Goal: Task Accomplishment & Management: Use online tool/utility

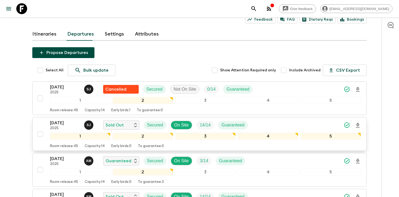
scroll to position [44, 0]
click at [324, 123] on div "[DATE] 2025 [PERSON_NAME] Sold Out Secured On Site 14 / 14 Guaranteed" at bounding box center [205, 125] width 311 height 11
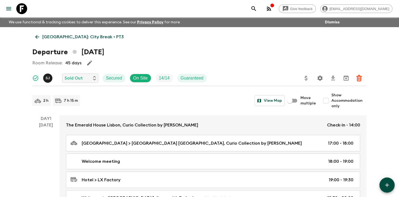
click at [321, 78] on icon "Settings" at bounding box center [320, 78] width 7 height 7
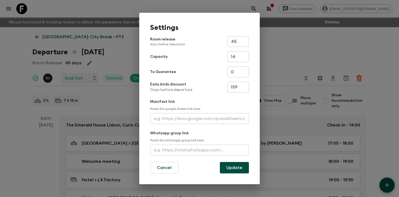
click at [188, 119] on input "text" at bounding box center [199, 118] width 99 height 11
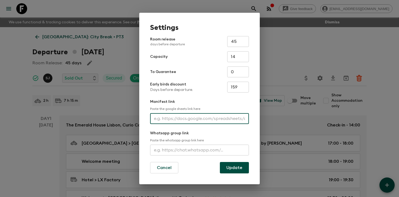
paste input "[URL][DOMAIN_NAME]"
type input "[URL][DOMAIN_NAME]"
click at [242, 169] on button "Update" at bounding box center [234, 167] width 29 height 11
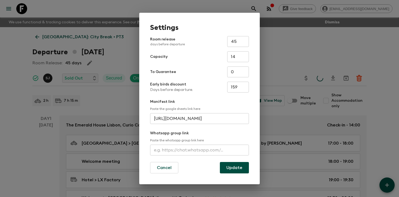
scroll to position [0, 0]
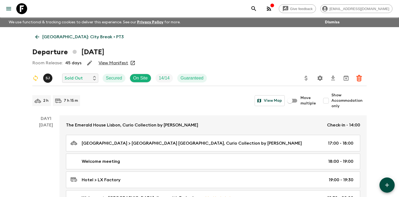
click at [341, 104] on span "Show Accommodation only" at bounding box center [348, 101] width 35 height 16
click at [331, 104] on input "Show Accommodation only" at bounding box center [326, 100] width 11 height 11
checkbox input "true"
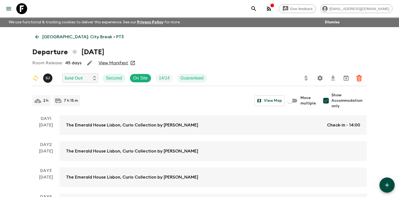
click at [107, 64] on link "View Manifest" at bounding box center [114, 62] width 30 height 5
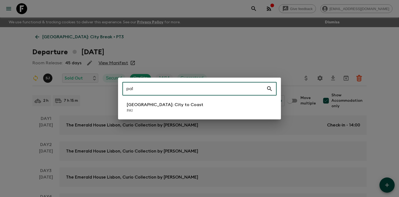
type input "pa1"
click at [183, 104] on li "[GEOGRAPHIC_DATA]: City to [GEOGRAPHIC_DATA]" at bounding box center [199, 107] width 154 height 15
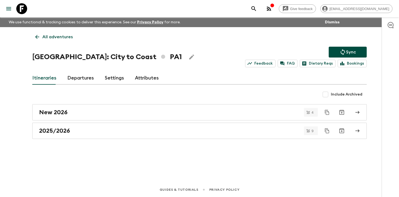
click at [83, 80] on link "Departures" at bounding box center [80, 78] width 27 height 13
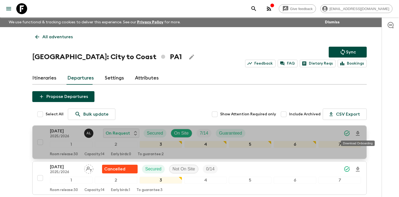
click at [357, 133] on icon "Download Onboarding" at bounding box center [357, 133] width 7 height 7
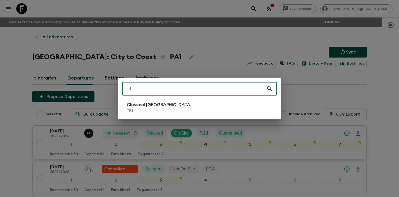
type input "tr1"
click at [153, 102] on p "Classical [GEOGRAPHIC_DATA]" at bounding box center [159, 105] width 65 height 7
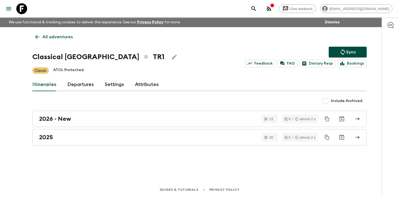
click at [85, 86] on link "Departures" at bounding box center [80, 84] width 27 height 13
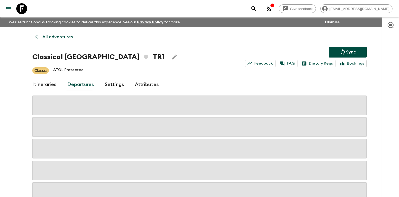
click at [375, 97] on div "Give feedback [PERSON_NAME][EMAIL_ADDRESS][DOMAIN_NAME] We use functional & tra…" at bounding box center [199, 116] width 399 height 232
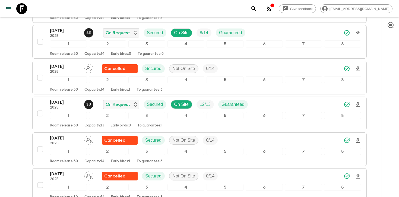
scroll to position [1239, 0]
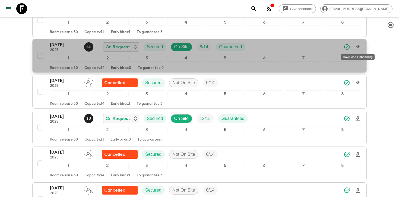
click at [359, 48] on icon "Download Onboarding" at bounding box center [357, 47] width 7 height 7
